Goal: Transaction & Acquisition: Purchase product/service

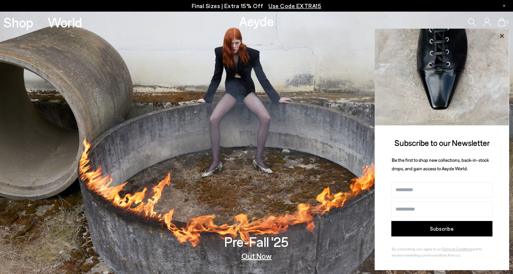
click at [501, 34] on icon at bounding box center [502, 36] width 10 height 10
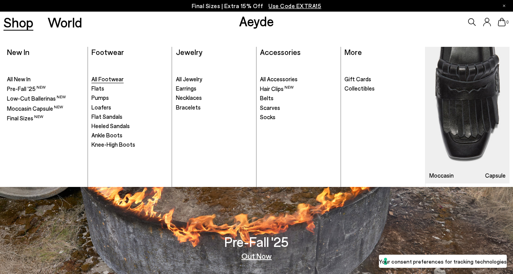
click at [102, 78] on span "All Footwear" at bounding box center [107, 79] width 32 height 7
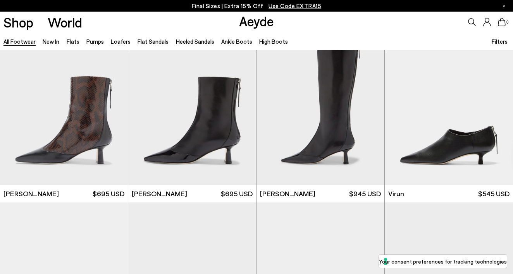
scroll to position [2183, 0]
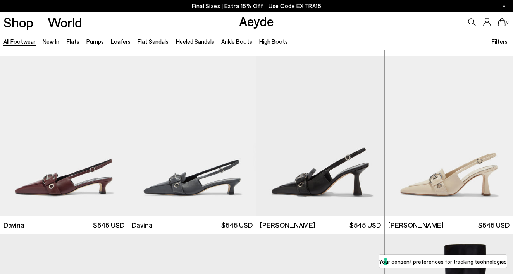
scroll to position [4096, 0]
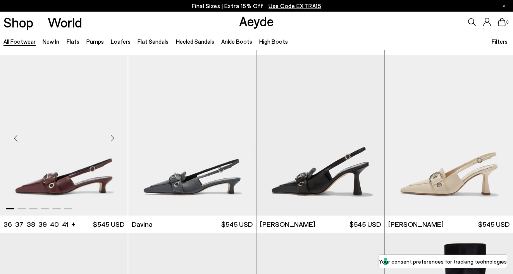
click at [57, 178] on img "1 / 6" at bounding box center [64, 135] width 128 height 161
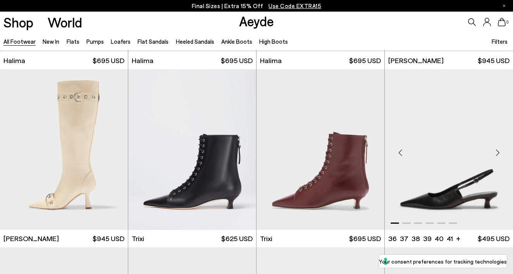
scroll to position [4439, 0]
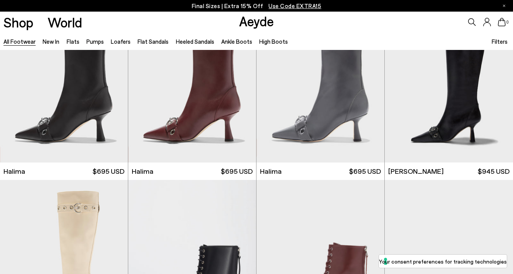
scroll to position [4326, 0]
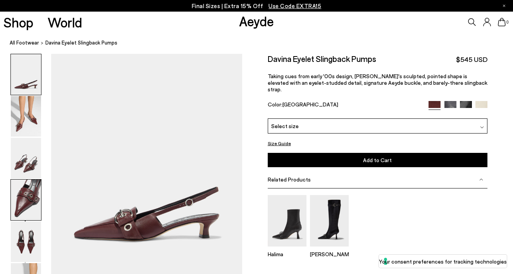
click at [30, 193] on img at bounding box center [26, 200] width 30 height 41
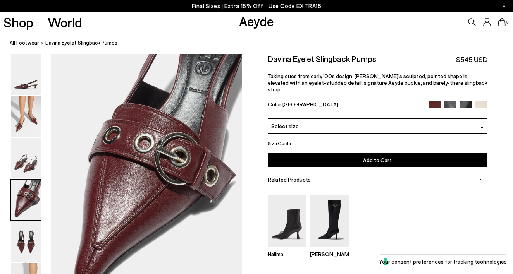
scroll to position [733, 0]
